Goal: Task Accomplishment & Management: Manage account settings

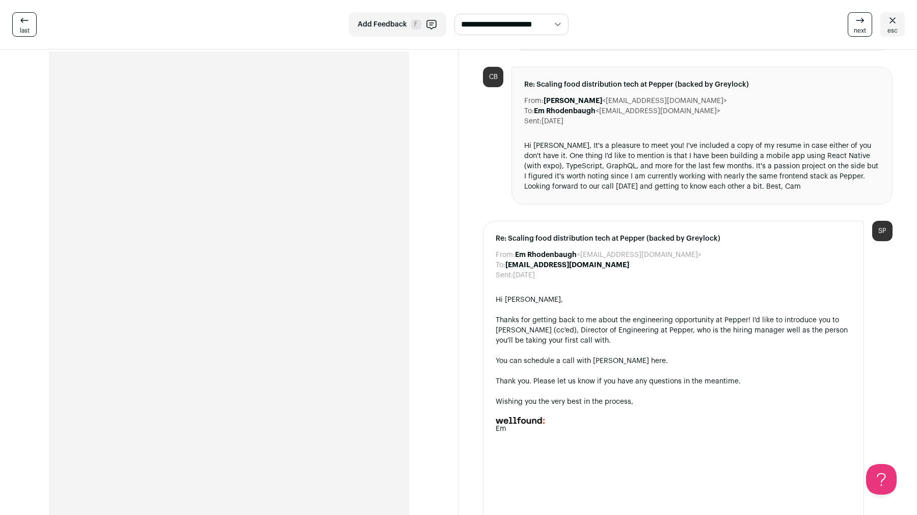
click at [895, 16] on icon at bounding box center [893, 20] width 12 height 12
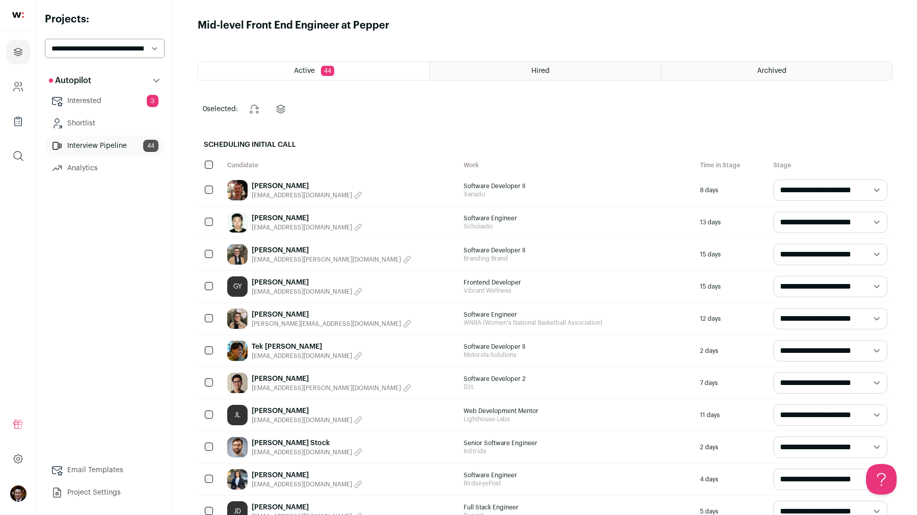
scroll to position [378, 0]
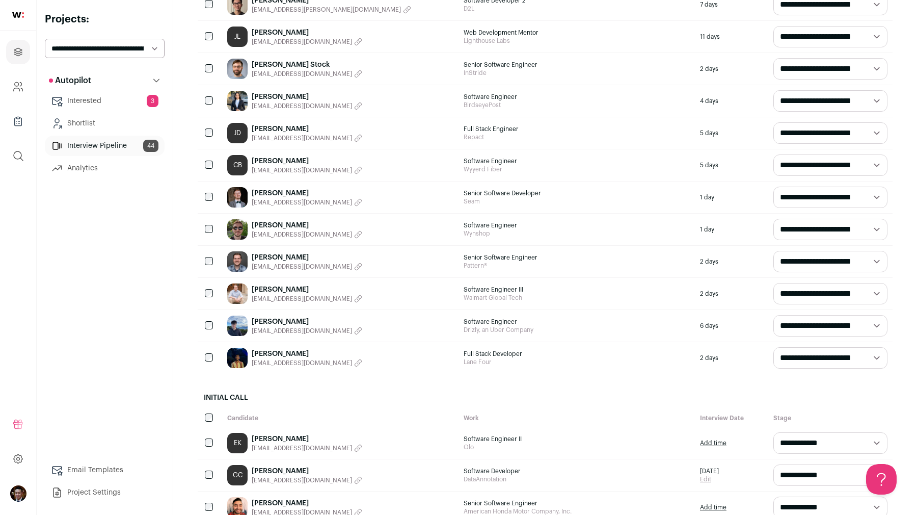
click at [260, 254] on link "[PERSON_NAME]" at bounding box center [307, 257] width 111 height 10
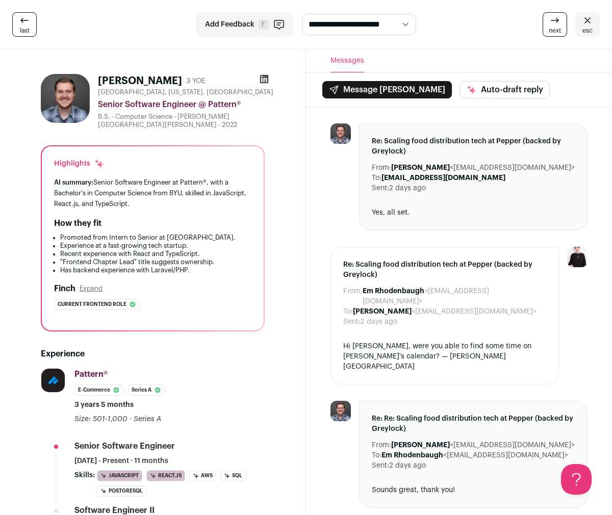
drag, startPoint x: 437, startPoint y: 168, endPoint x: 507, endPoint y: 168, distance: 69.3
click at [507, 168] on dd "[PERSON_NAME] <[EMAIL_ADDRESS][DOMAIN_NAME]>" at bounding box center [482, 168] width 183 height 10
copy dd "[EMAIL_ADDRESS][DOMAIN_NAME]"
click at [583, 29] on span "esc" at bounding box center [587, 31] width 10 height 8
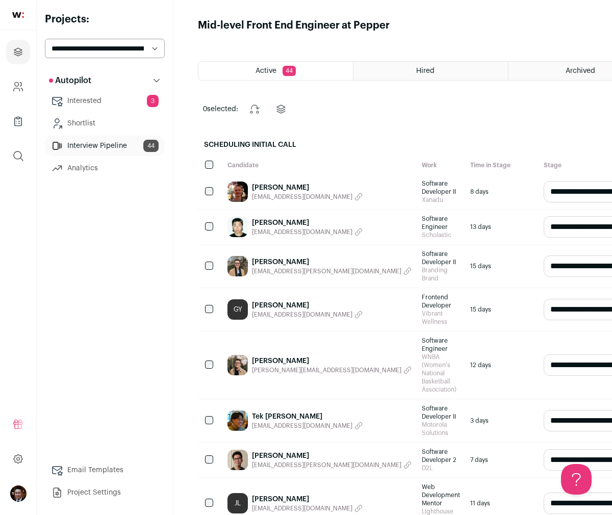
scroll to position [516, 0]
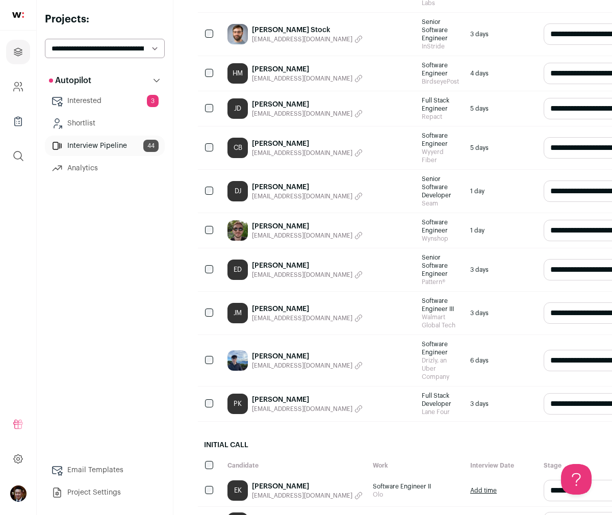
click at [267, 351] on link "[PERSON_NAME]" at bounding box center [307, 356] width 111 height 10
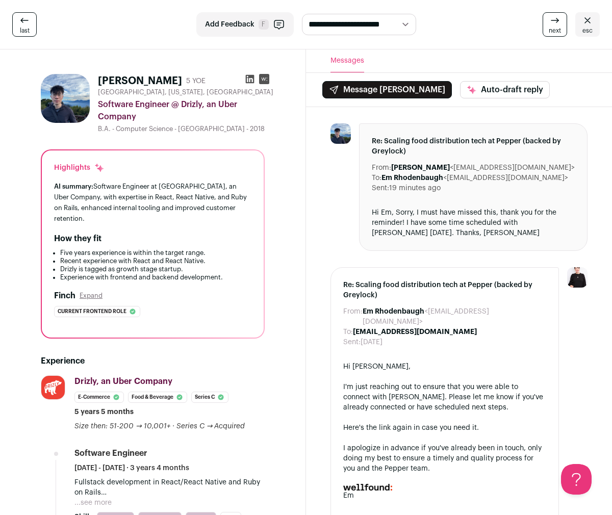
click at [245, 78] on icon at bounding box center [250, 79] width 10 height 10
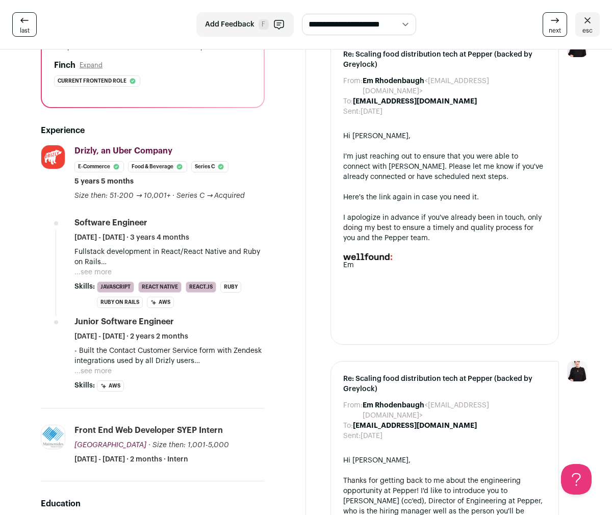
scroll to position [242, 0]
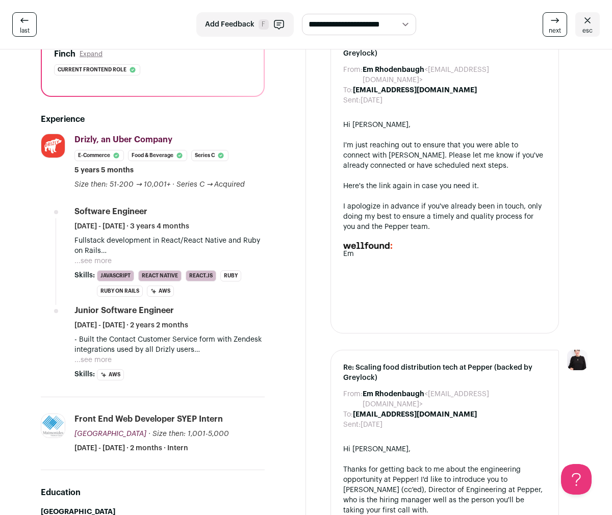
click at [90, 256] on button "...see more" at bounding box center [92, 261] width 37 height 10
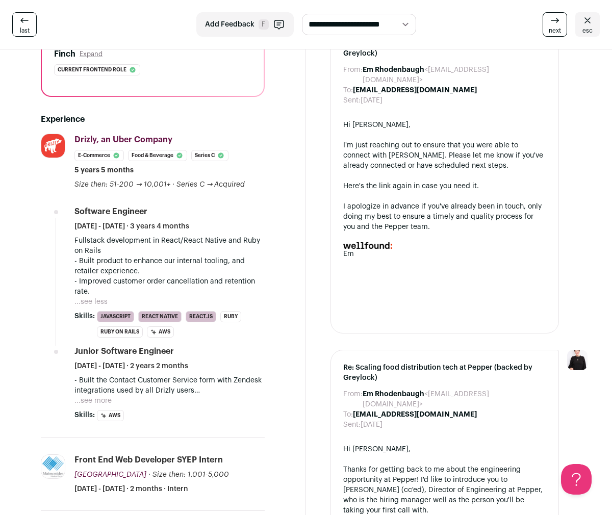
click at [147, 256] on p "- Built product to enhance our internal tooling, and retailer experience." at bounding box center [169, 266] width 190 height 20
